Goal: Find specific page/section: Find specific page/section

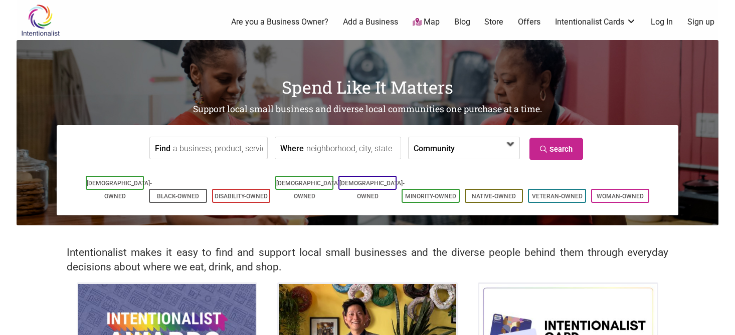
click at [483, 152] on span at bounding box center [483, 148] width 43 height 17
click at [330, 153] on input "Where" at bounding box center [352, 148] width 92 height 23
click at [297, 148] on div "Where" at bounding box center [338, 148] width 126 height 23
click at [306, 148] on input "Where" at bounding box center [352, 148] width 92 height 23
type input "Everett, WA, USA"
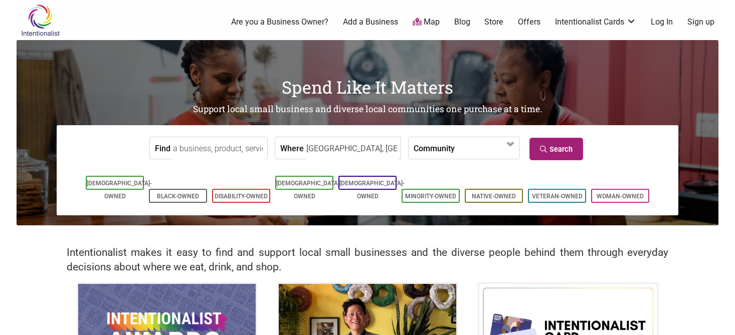
click at [552, 148] on link "Search" at bounding box center [556, 149] width 54 height 23
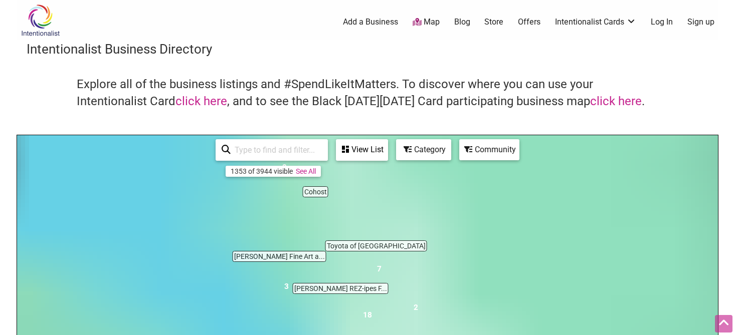
scroll to position [150, 0]
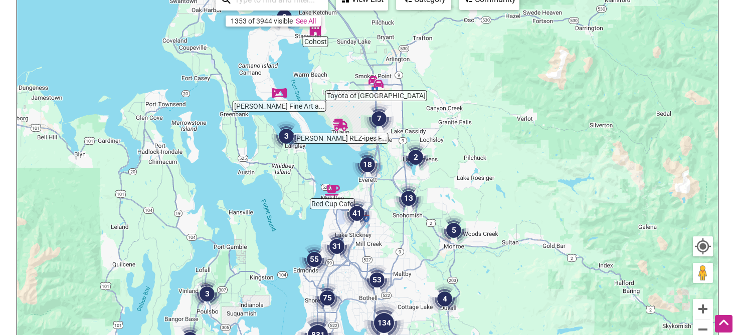
click at [418, 158] on img "2" at bounding box center [416, 157] width 30 height 30
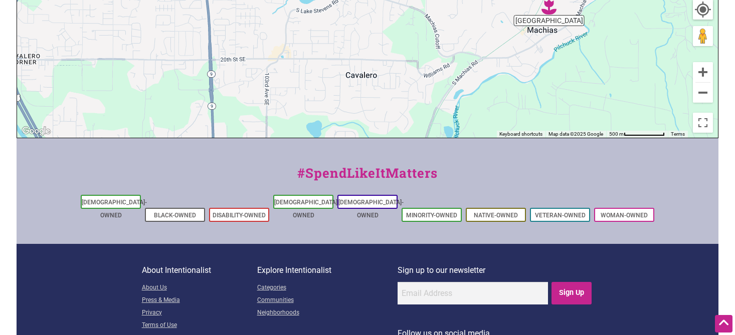
scroll to position [401, 0]
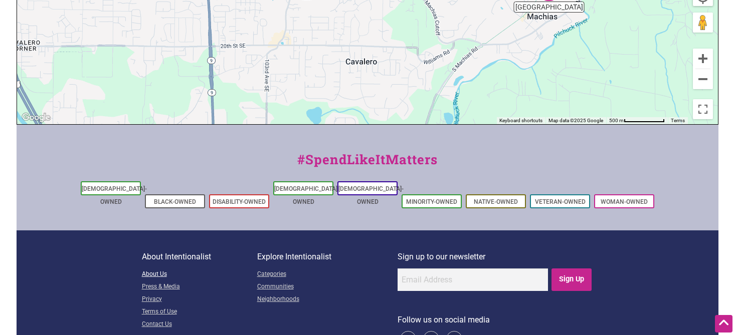
click at [149, 269] on link "About Us" at bounding box center [199, 275] width 115 height 13
